Goal: Task Accomplishment & Management: Use online tool/utility

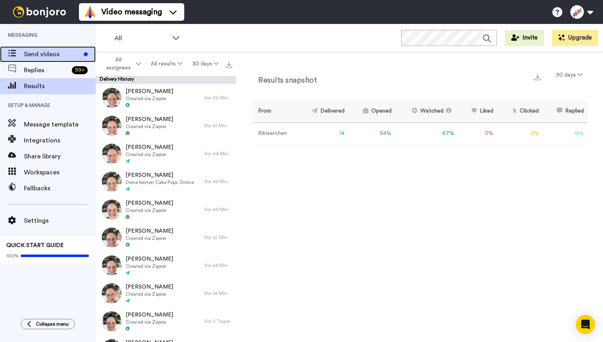
click at [45, 55] on span "Send videos" at bounding box center [52, 54] width 57 height 10
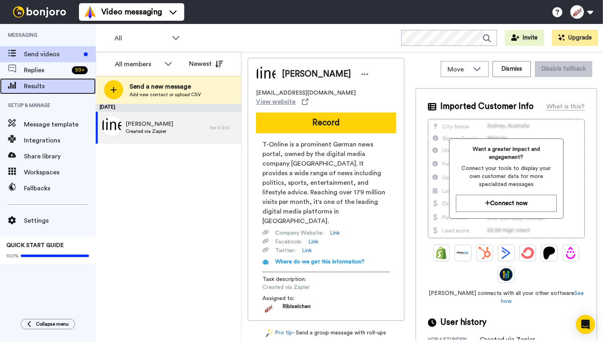
click at [59, 87] on span "Results" at bounding box center [60, 86] width 72 height 10
